Goal: Task Accomplishment & Management: Use online tool/utility

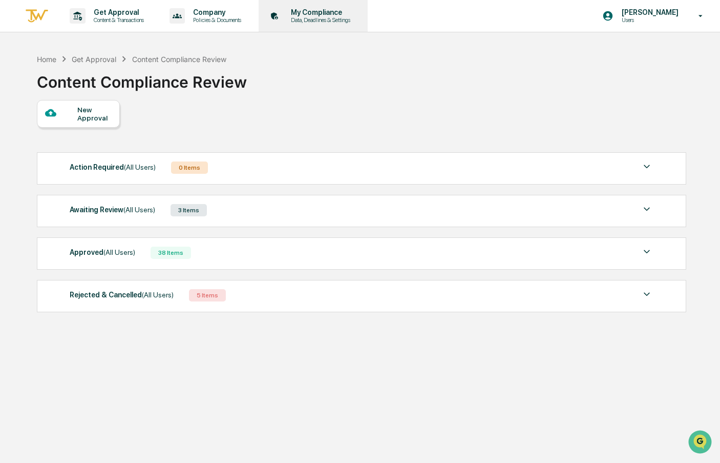
click at [307, 12] on p "My Compliance" at bounding box center [319, 12] width 73 height 8
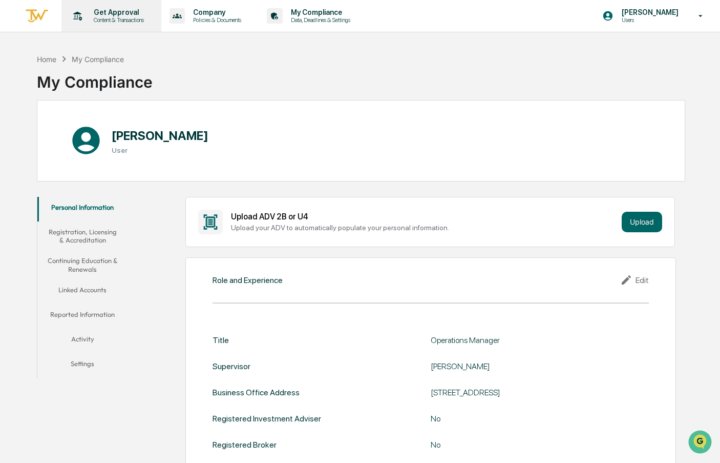
click at [122, 26] on div "Get Approval Content & Transactions" at bounding box center [111, 16] width 90 height 32
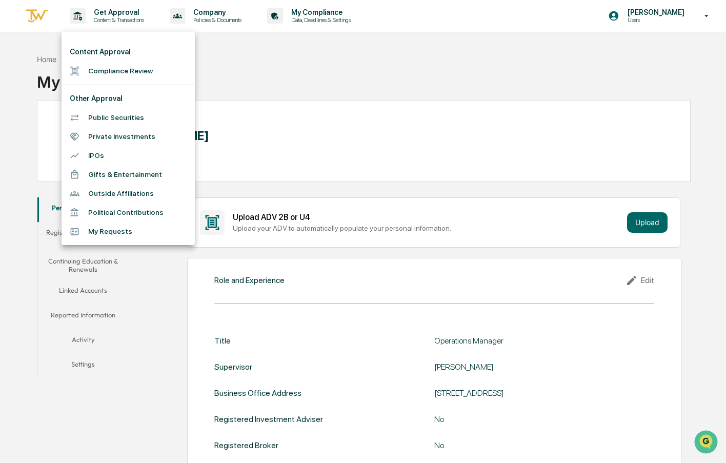
click at [123, 73] on li "Compliance Review" at bounding box center [127, 70] width 133 height 19
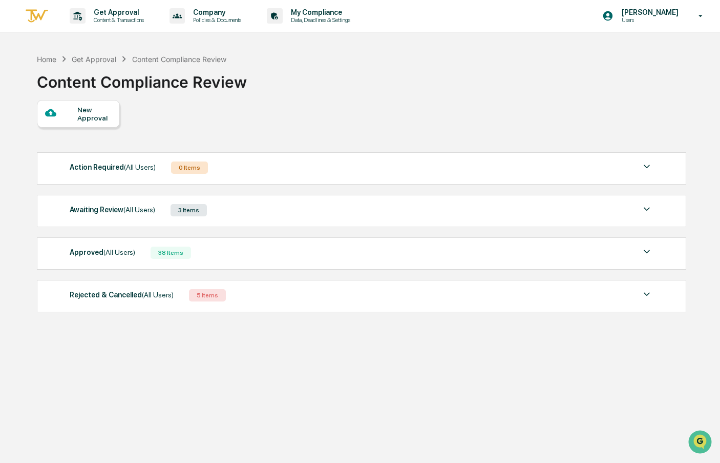
click at [140, 253] on div "Approved (All Users) 38 Items" at bounding box center [362, 252] width 584 height 14
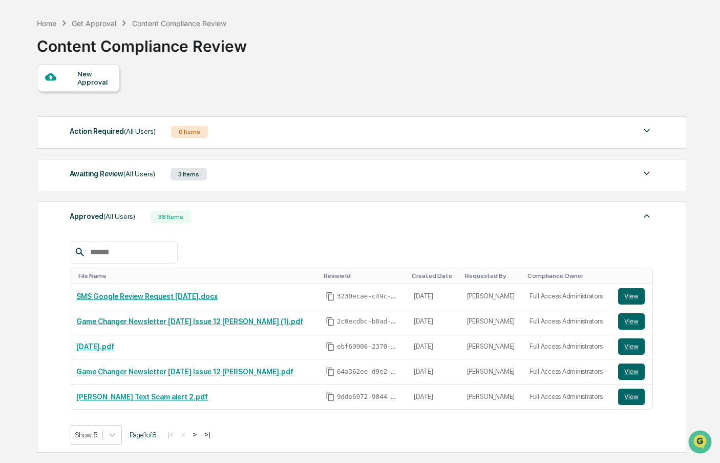
scroll to position [51, 0]
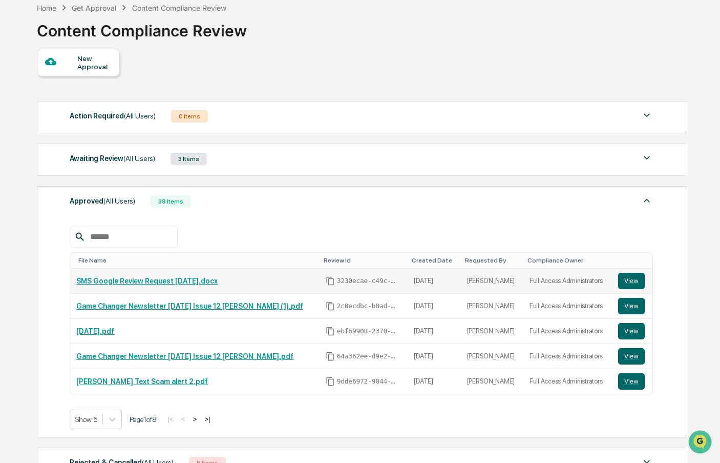
click at [183, 279] on link "SMS Google Review Request [DATE].docx" at bounding box center [146, 281] width 141 height 8
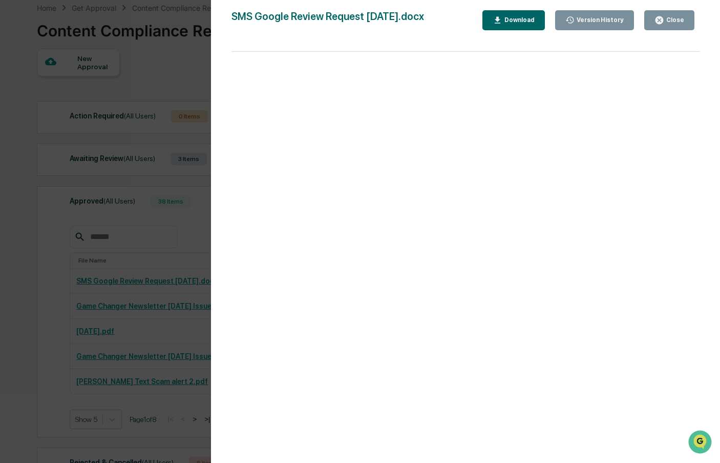
click at [658, 12] on button "Close" at bounding box center [670, 20] width 50 height 20
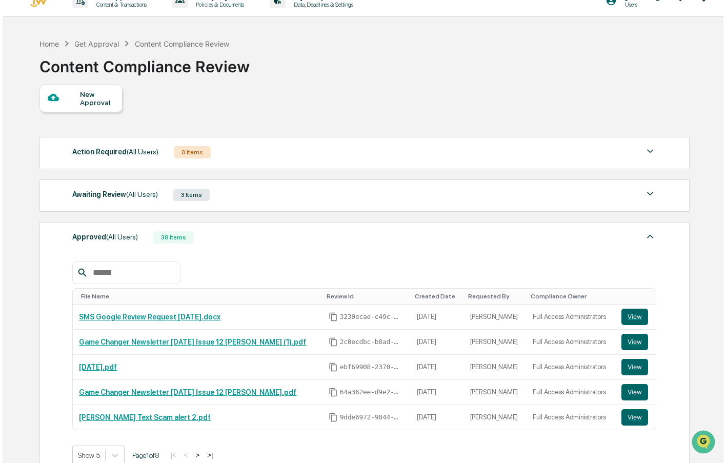
scroll to position [0, 0]
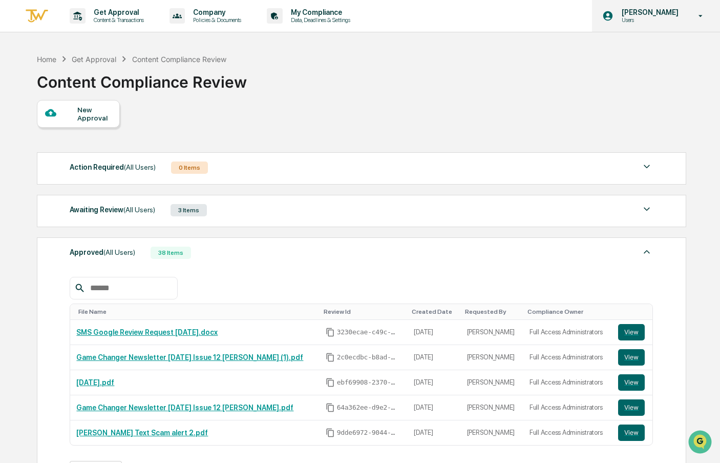
click at [690, 17] on div "[PERSON_NAME] Users" at bounding box center [656, 16] width 128 height 32
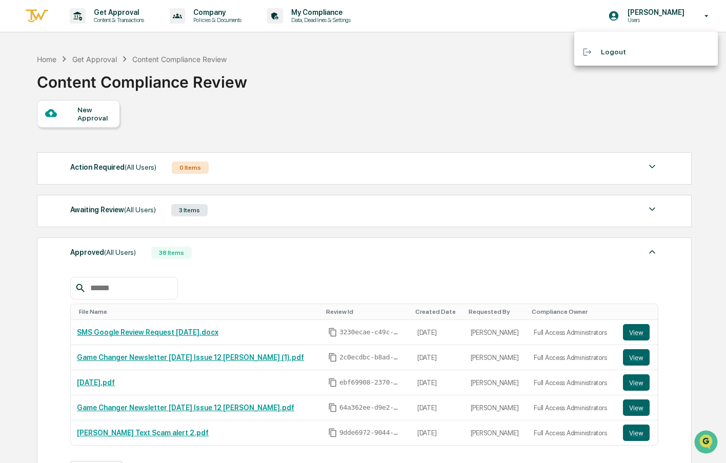
click at [636, 52] on li "Logout" at bounding box center [645, 52] width 143 height 19
